Goal: Task Accomplishment & Management: Manage account settings

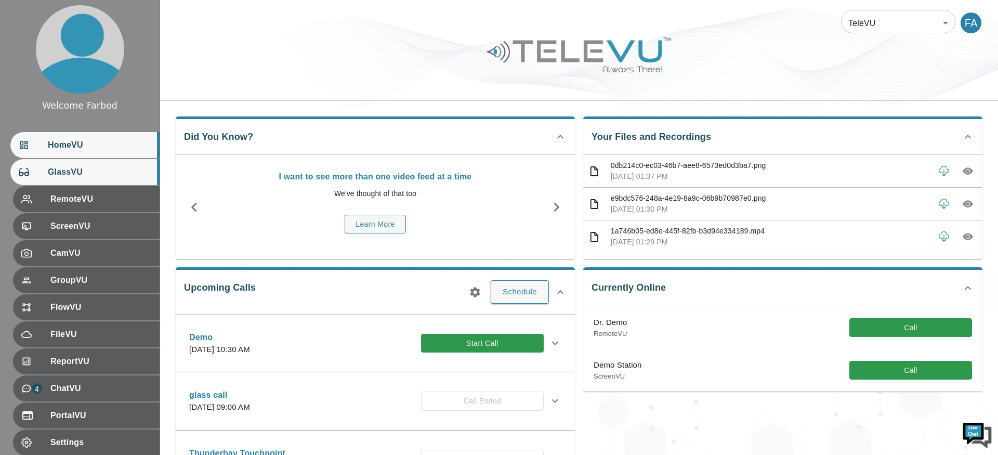
click at [89, 173] on span "GlassVU" at bounding box center [99, 172] width 103 height 12
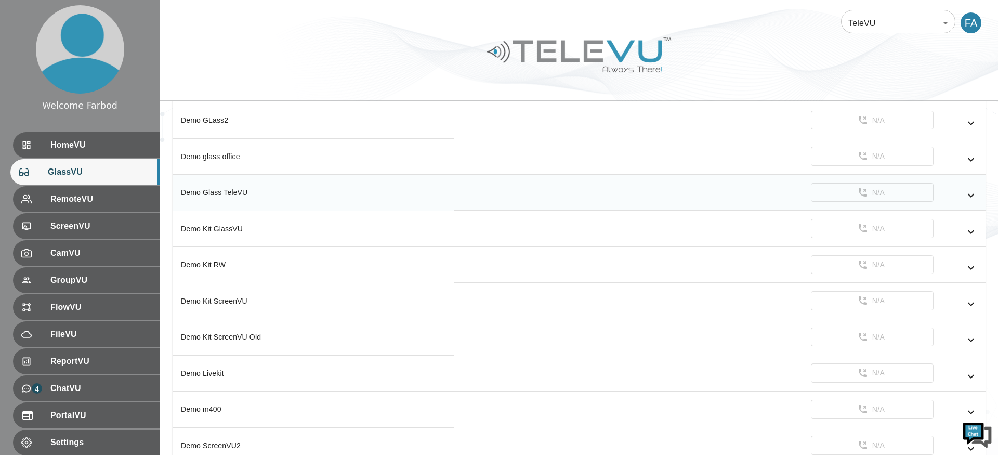
scroll to position [687, 0]
click at [972, 304] on icon "simple table" at bounding box center [971, 303] width 12 height 12
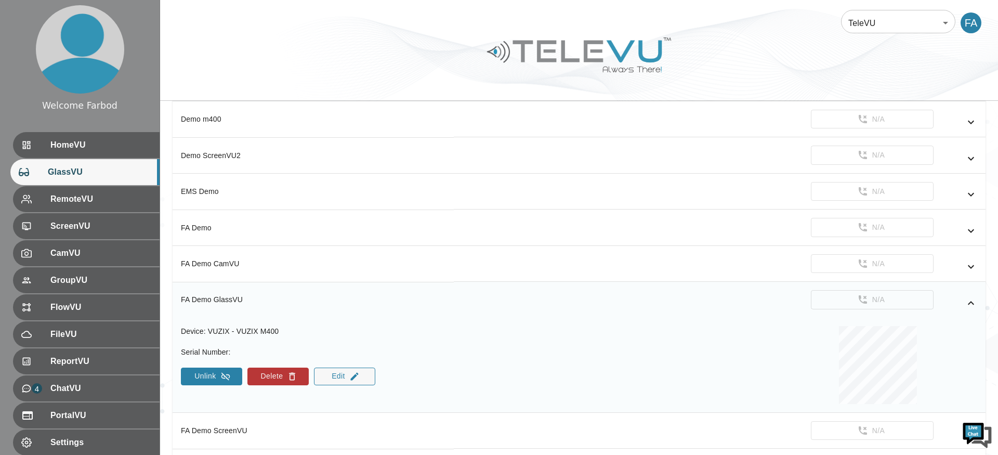
click at [218, 371] on button "Unlink" at bounding box center [211, 377] width 61 height 18
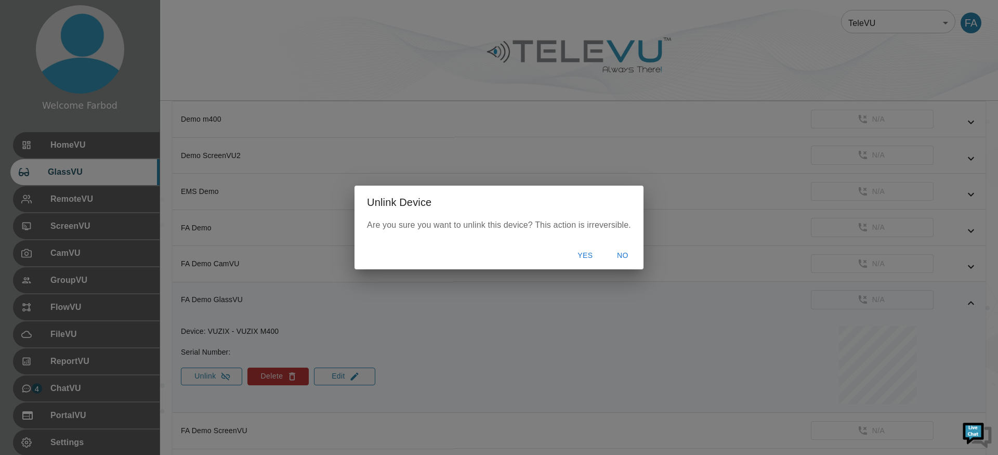
click at [586, 255] on button "Yes" at bounding box center [585, 255] width 33 height 19
